Goal: Transaction & Acquisition: Obtain resource

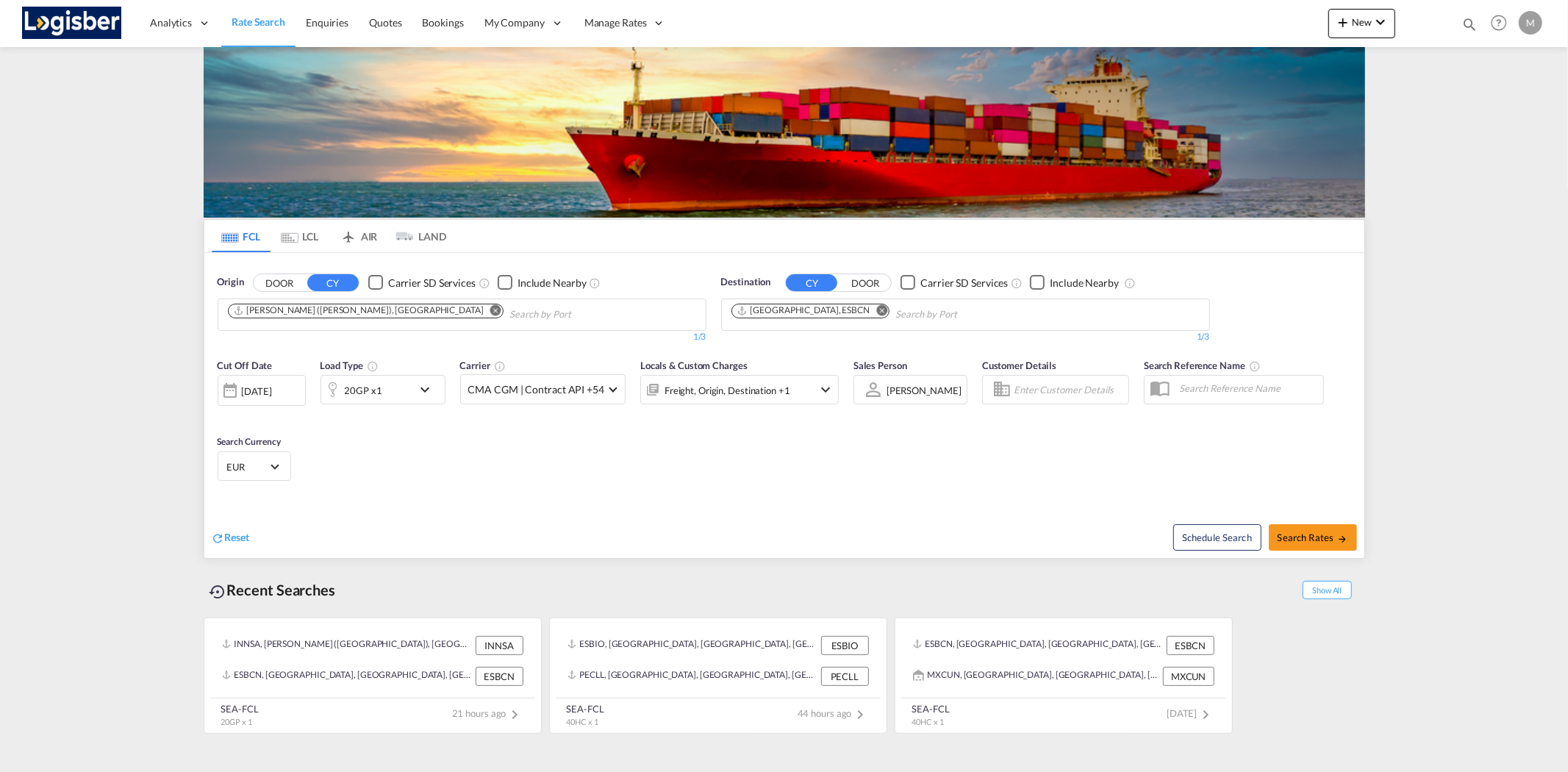
drag, startPoint x: 412, startPoint y: 309, endPoint x: 457, endPoint y: 312, distance: 45.1
click at [491, 309] on md-icon "Remove" at bounding box center [496, 309] width 11 height 11
drag, startPoint x: 829, startPoint y: 309, endPoint x: 841, endPoint y: 316, distance: 13.9
click at [876, 309] on md-icon "Remove" at bounding box center [881, 309] width 11 height 11
click at [258, 307] on body "Analytics Reports Dashboard Rate Search Enquiries Quotes Bookings" at bounding box center [784, 386] width 1568 height 772
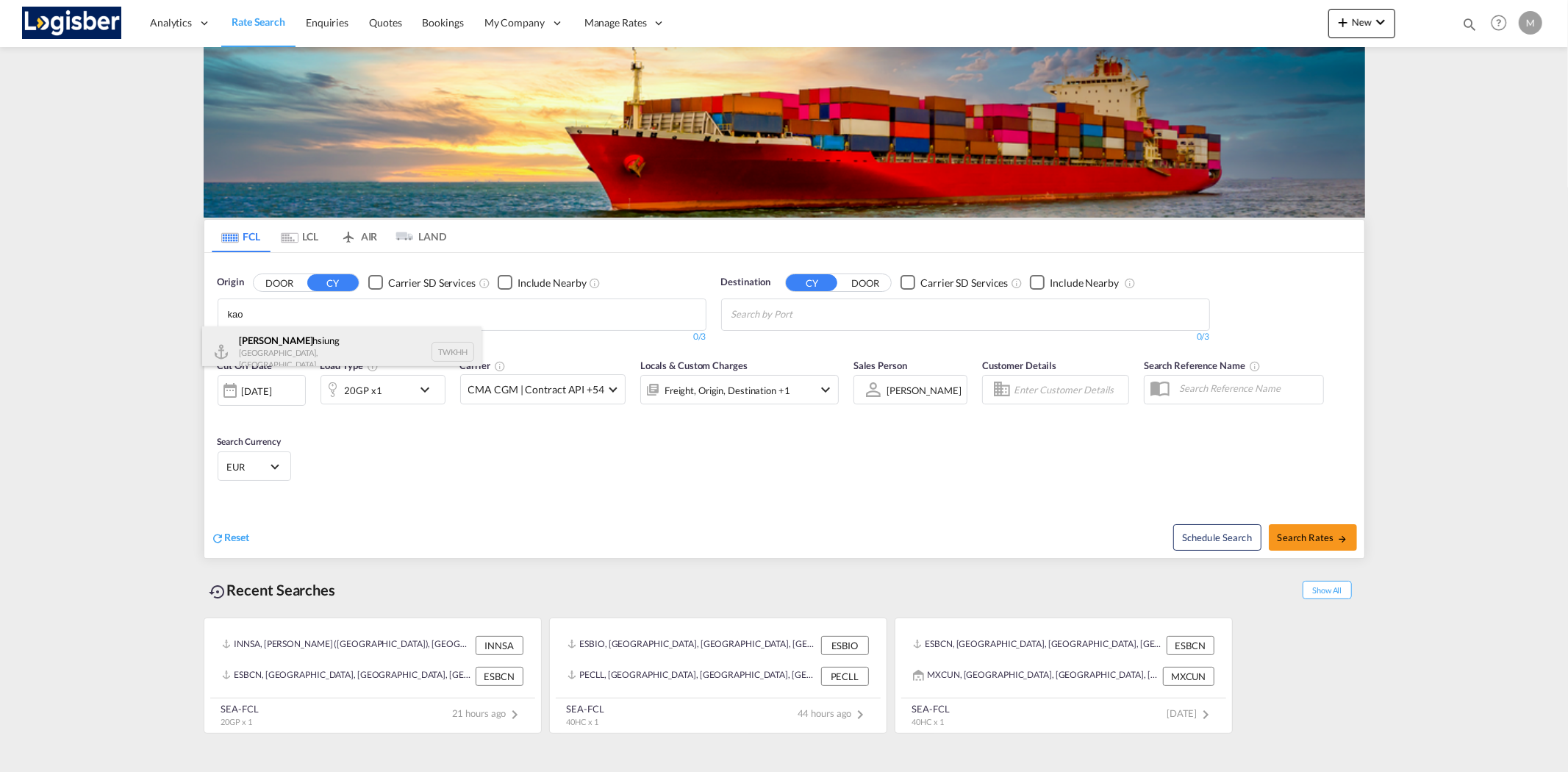
type input "kao"
click at [297, 347] on div "Kao hsiung [GEOGRAPHIC_DATA], Province of [GEOGRAPHIC_DATA] TWKHH" at bounding box center [341, 352] width 279 height 51
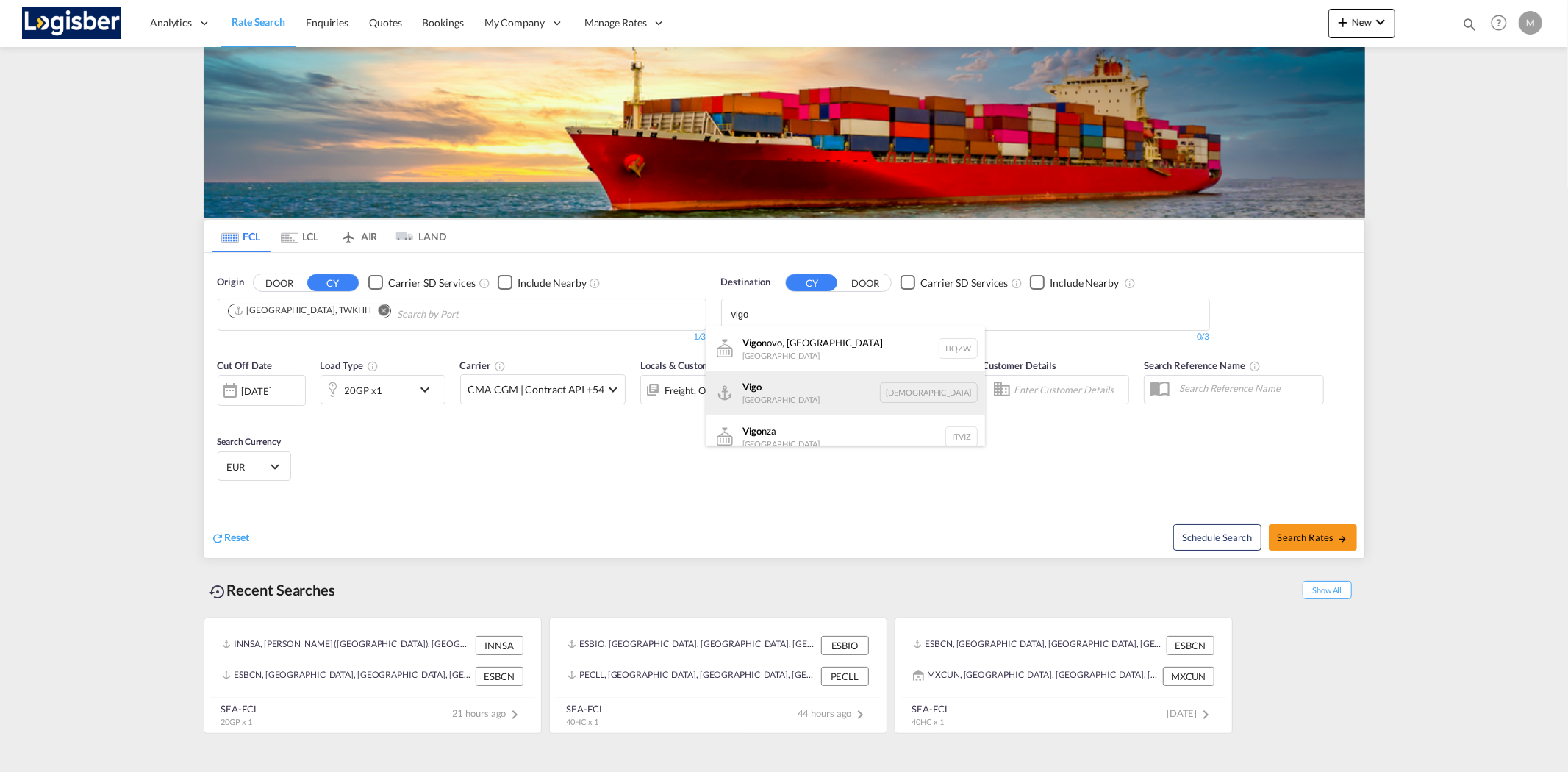
type input "vigo"
click at [791, 391] on div "Vigo [GEOGRAPHIC_DATA] ESVGO" at bounding box center [844, 392] width 279 height 44
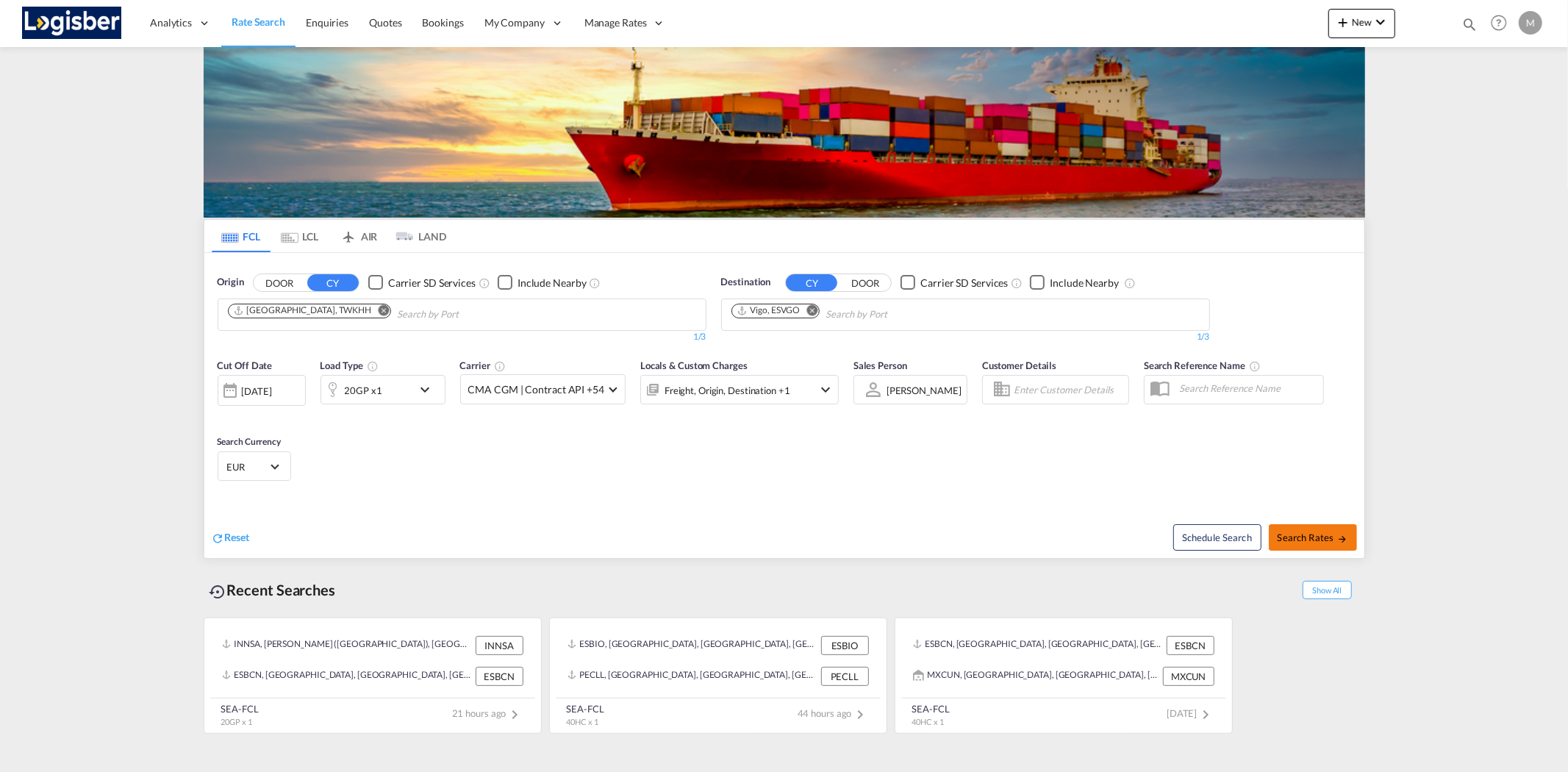
click at [1318, 536] on span "Search Rates" at bounding box center [1312, 537] width 71 height 12
type input "TWKHH to ESVGO / [DATE]"
